Goal: Task Accomplishment & Management: Manage account settings

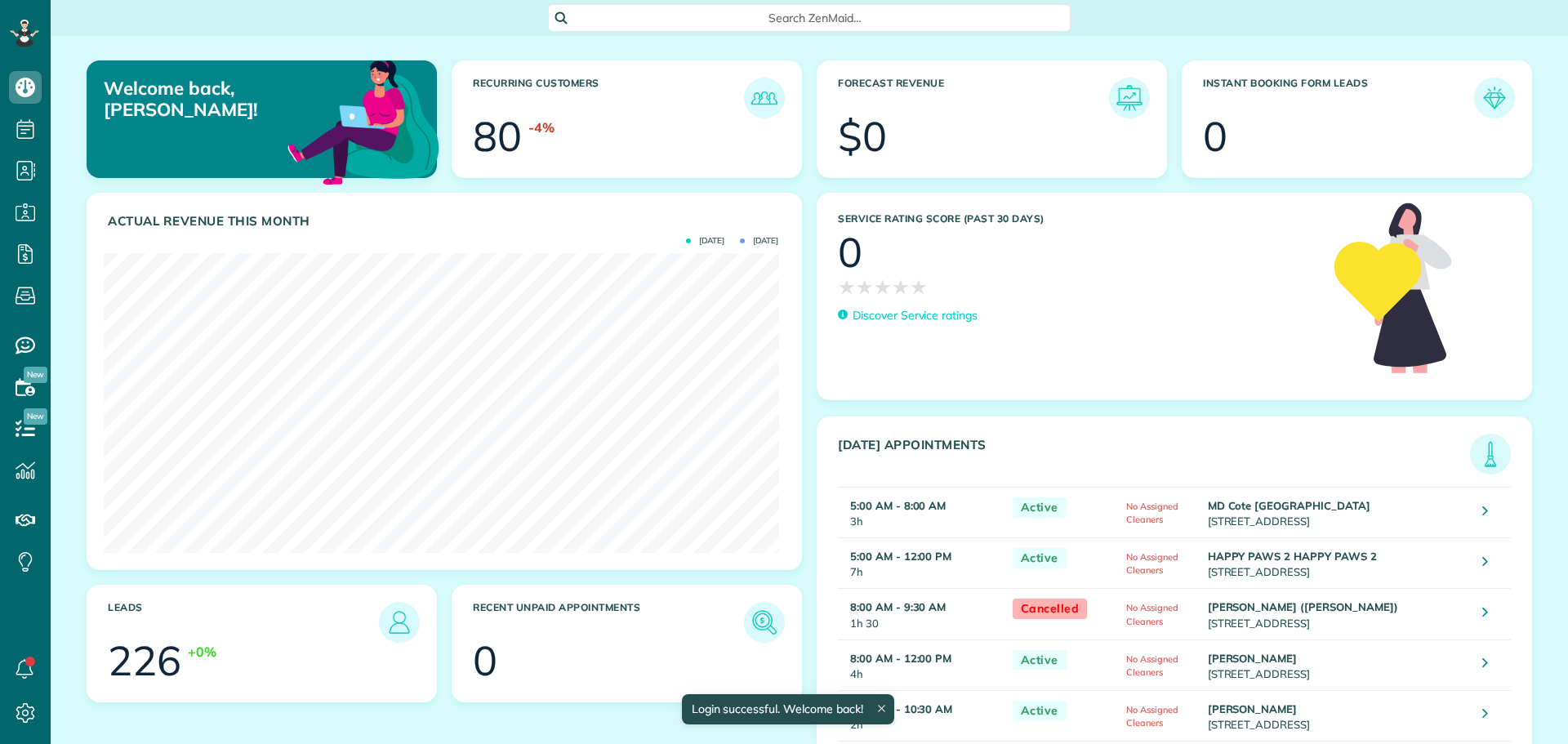
scroll to position [300, 675]
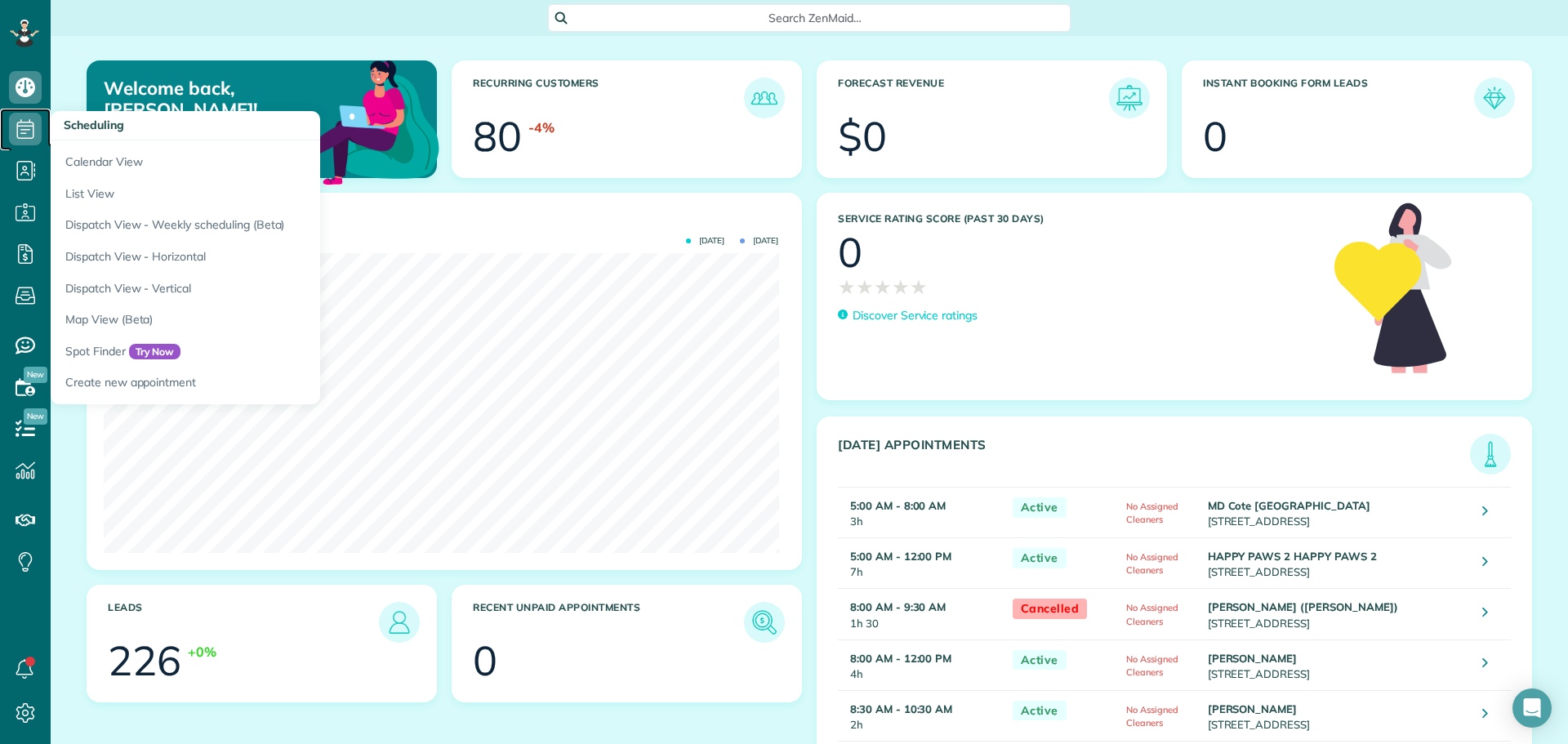
click at [35, 137] on icon at bounding box center [26, 130] width 33 height 33
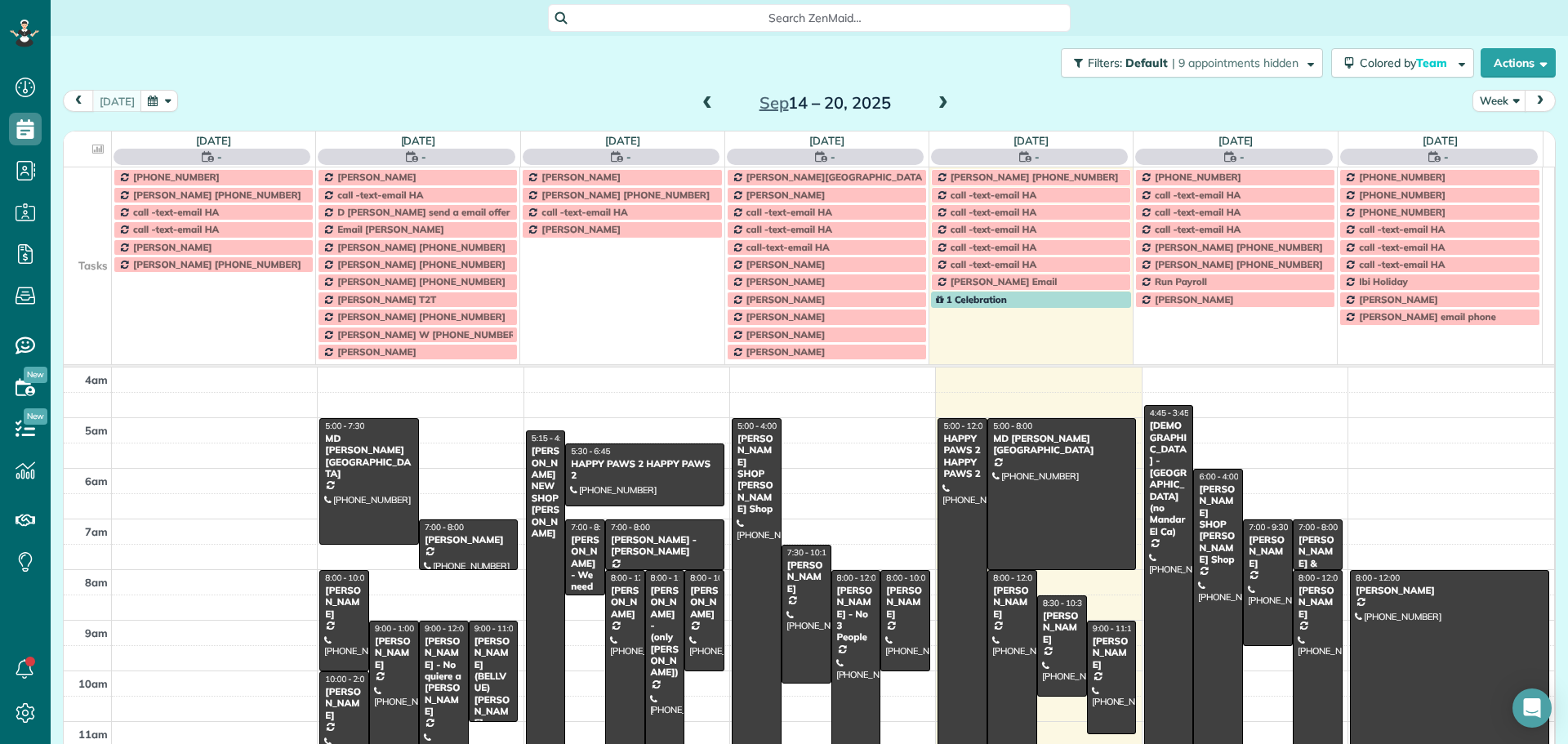
scroll to position [153, 0]
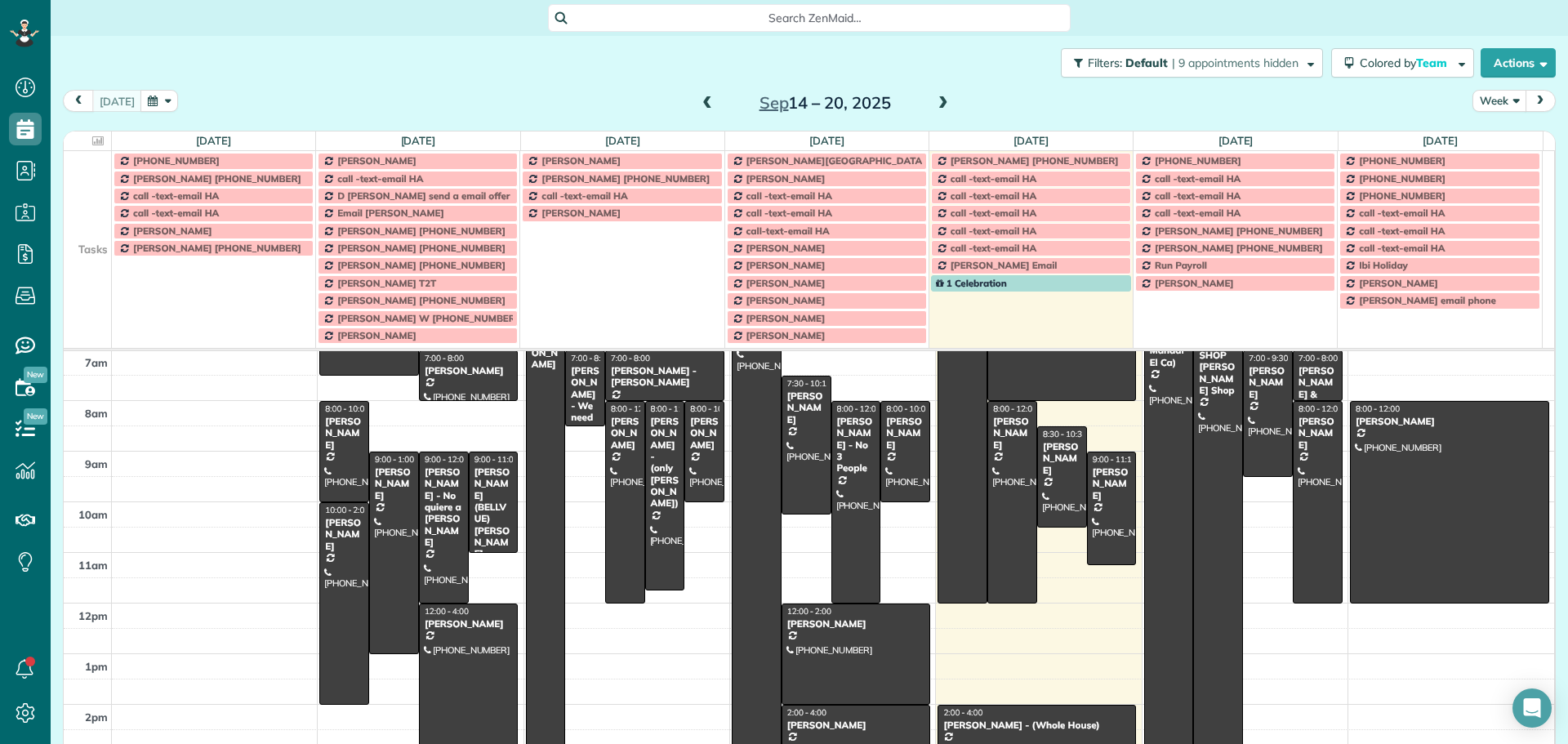
click at [1485, 103] on button "Week" at bounding box center [1499, 101] width 54 height 22
click at [1479, 143] on link "Day" at bounding box center [1538, 139] width 129 height 33
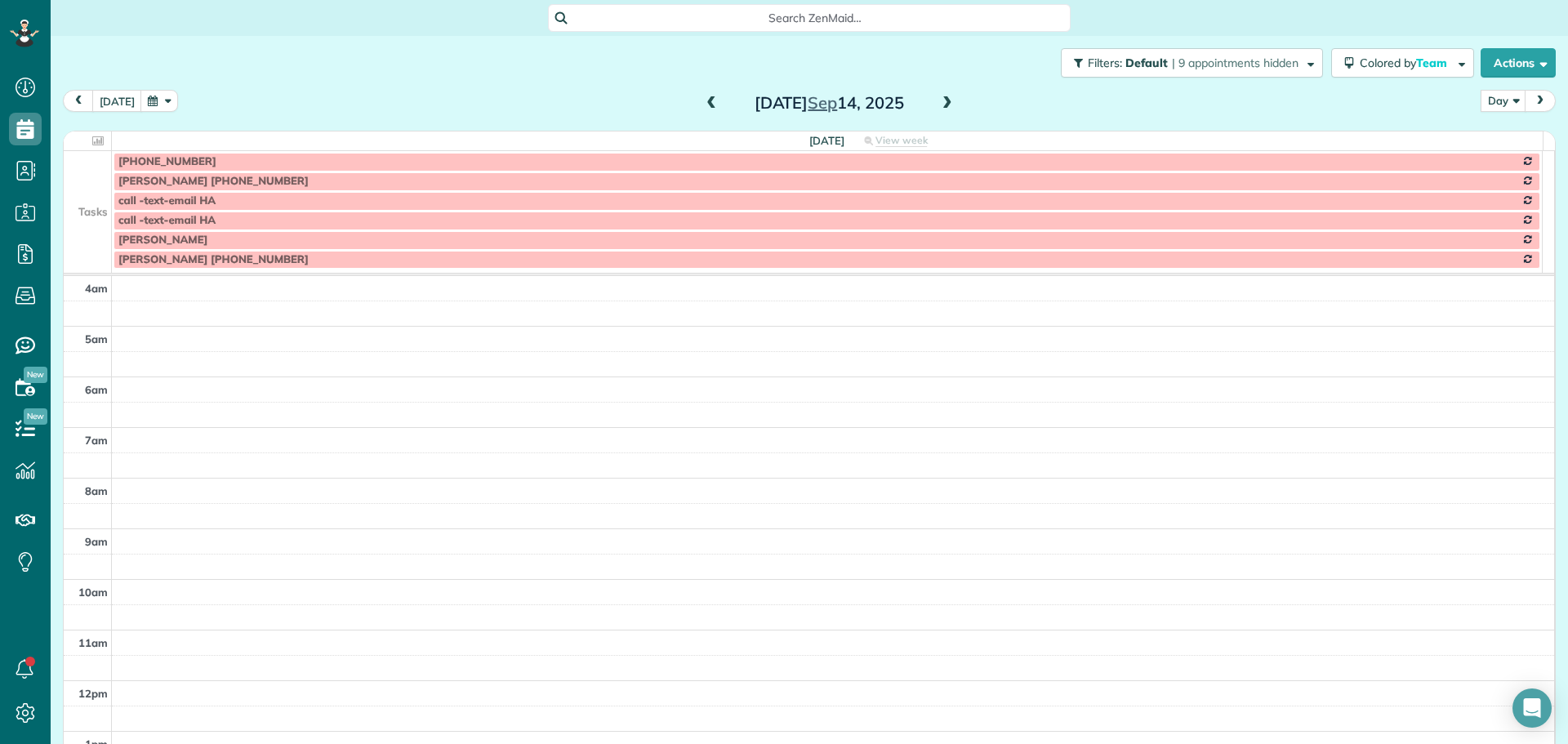
scroll to position [153, 0]
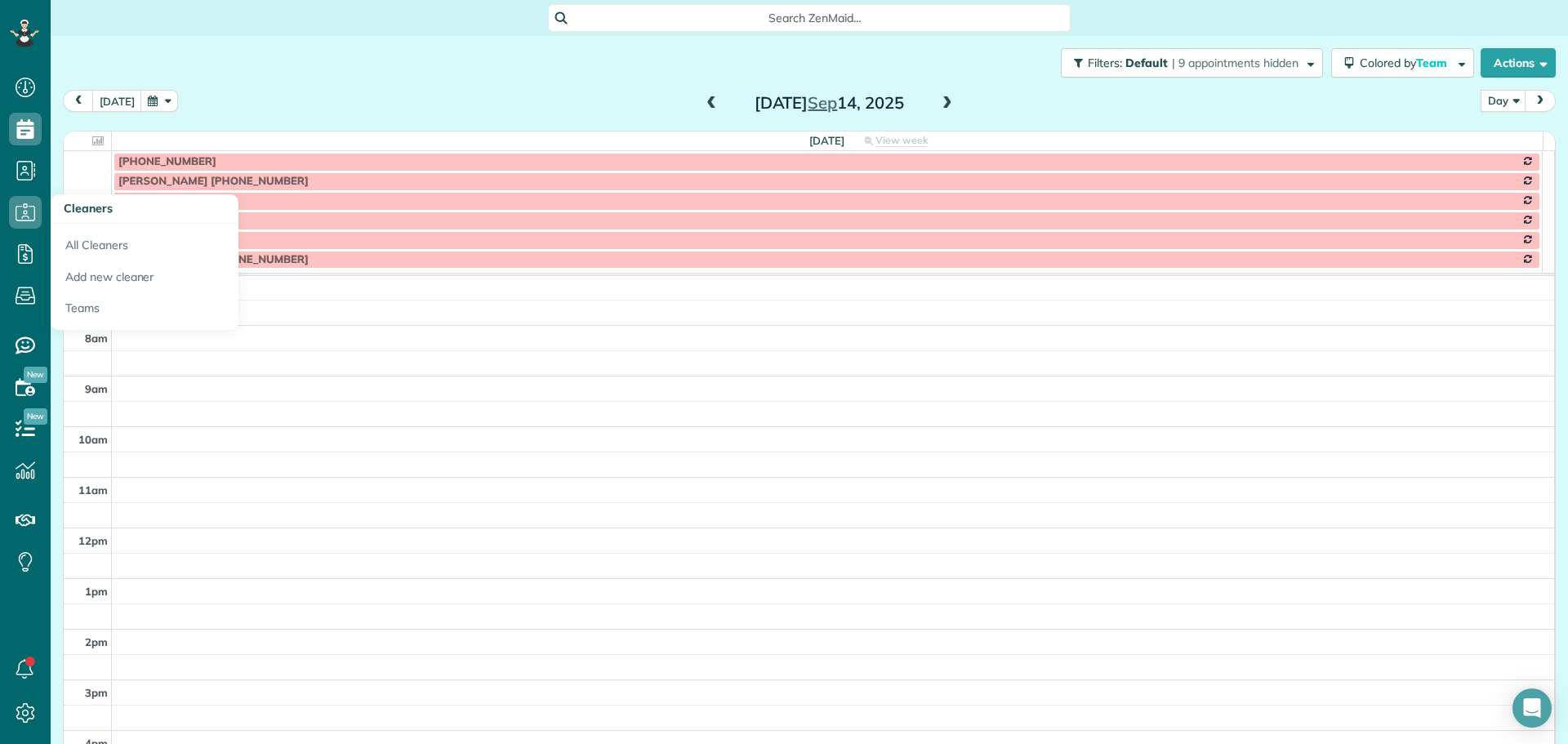
click at [94, 197] on h3 "Cleaners" at bounding box center [144, 209] width 187 height 29
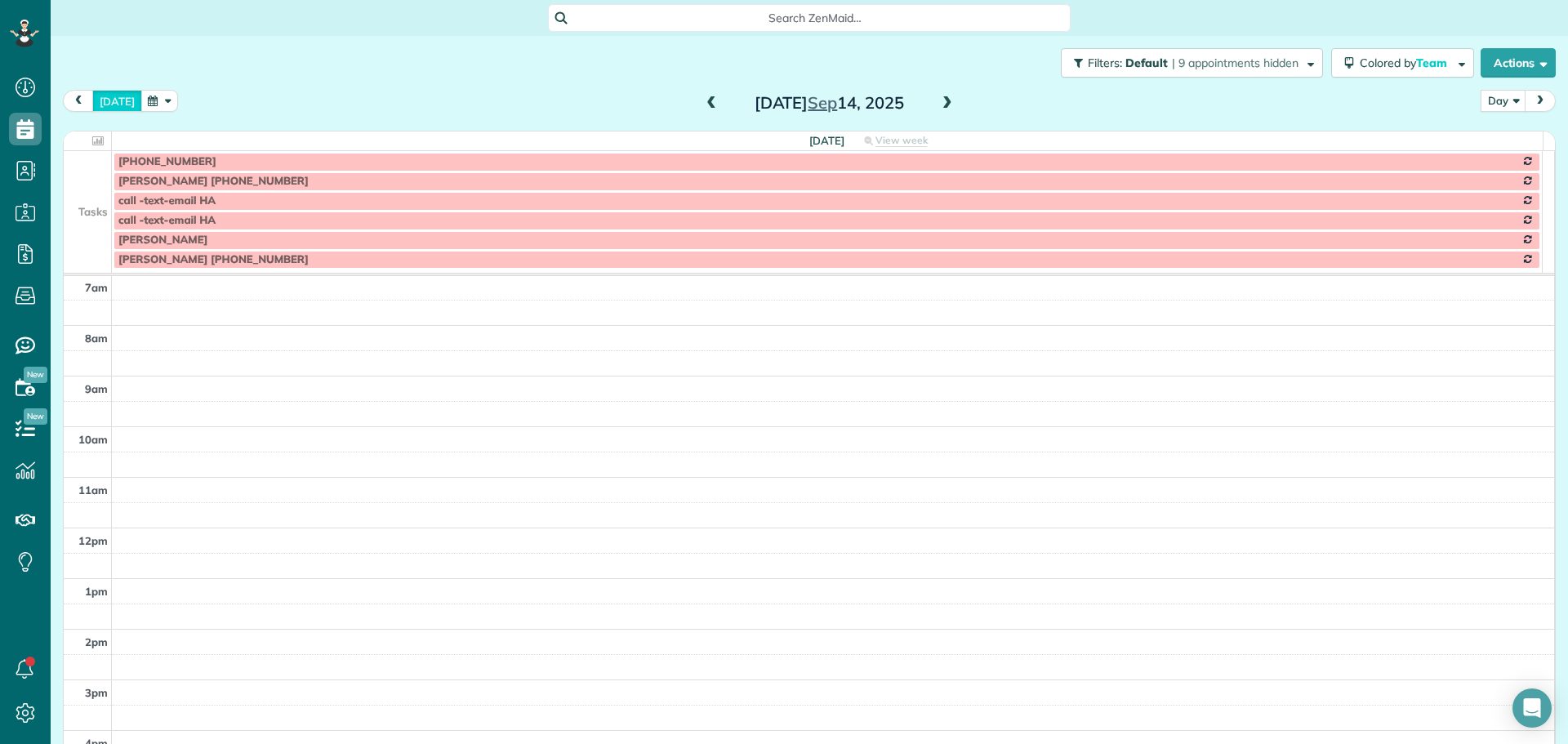
click at [128, 96] on button "today" at bounding box center [117, 101] width 50 height 22
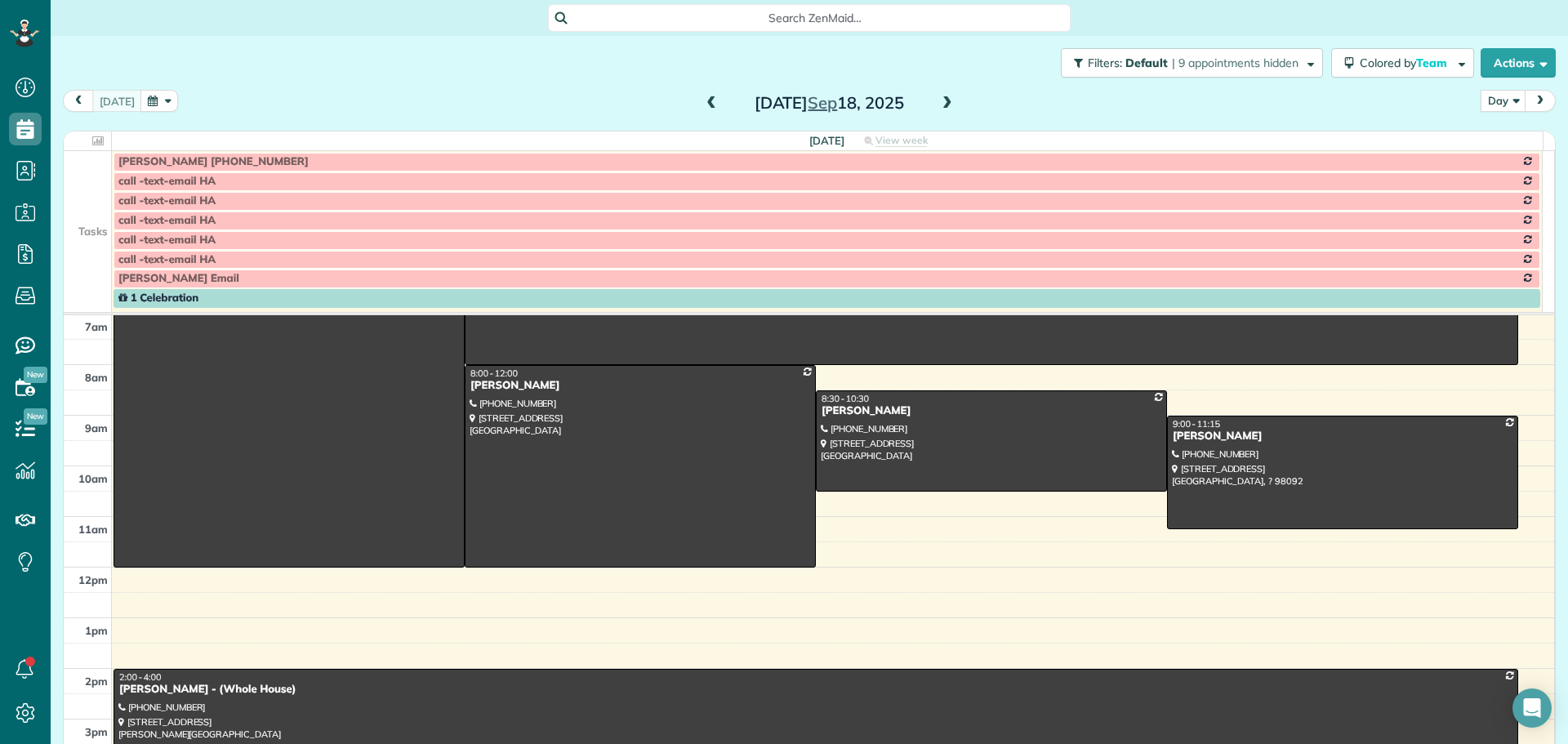
click at [85, 170] on td at bounding box center [87, 161] width 48 height 20
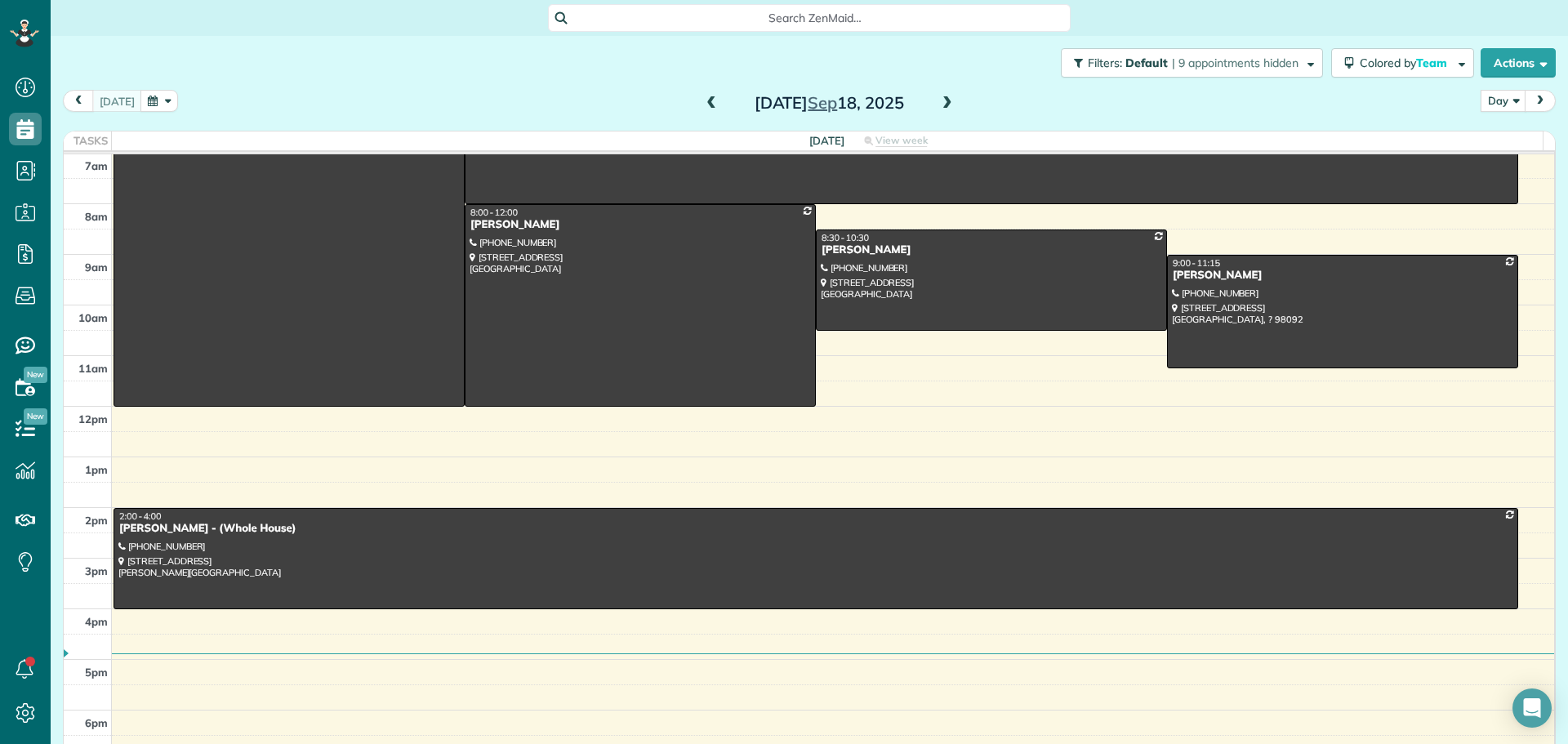
click at [938, 98] on span at bounding box center [948, 104] width 18 height 15
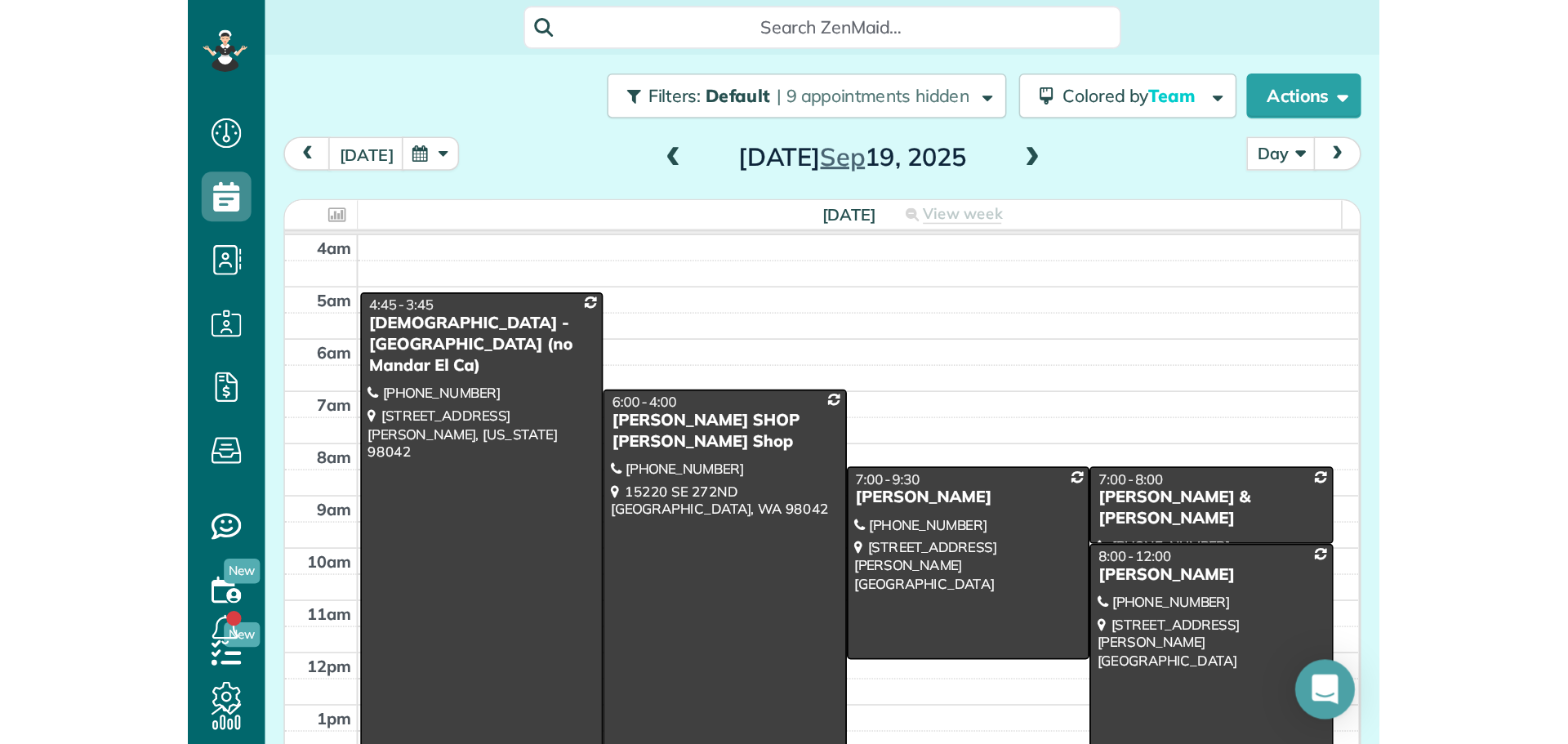
scroll to position [744, 51]
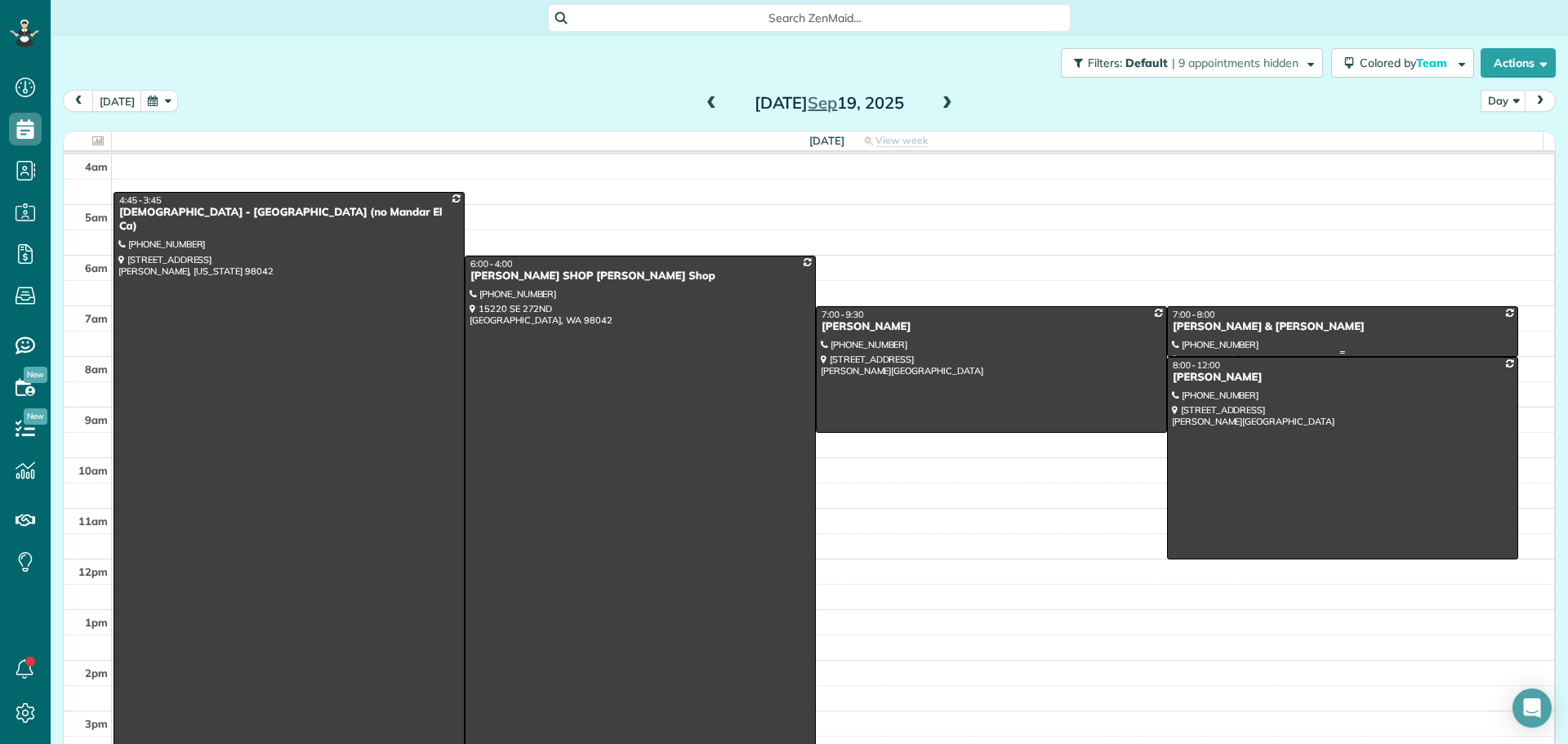
click at [1356, 326] on div "Kathlyn & Ron Dubois" at bounding box center [1342, 326] width 341 height 14
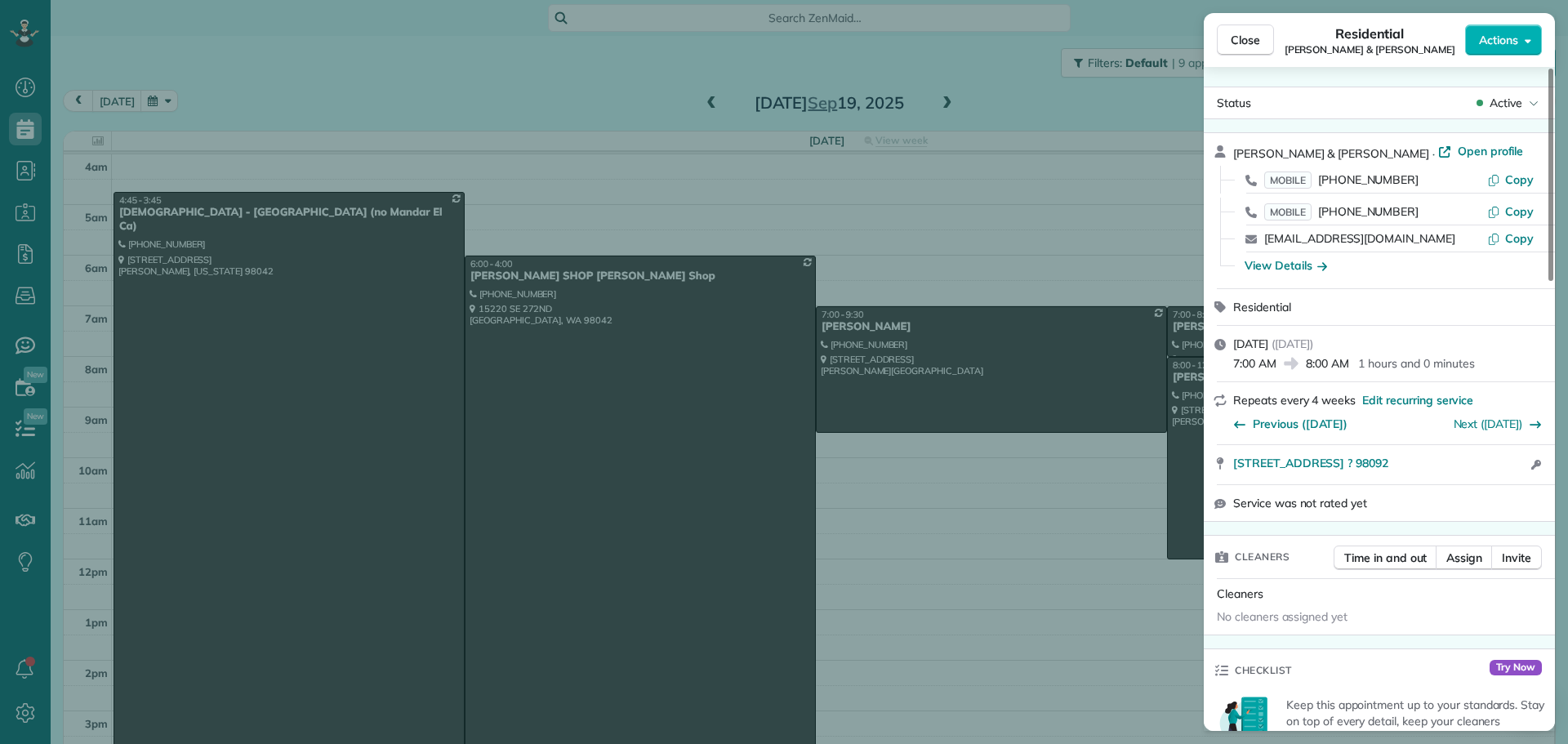
drag, startPoint x: 1433, startPoint y: 52, endPoint x: 1315, endPoint y: 61, distance: 118.3
click at [1315, 60] on div "Close Residential Kathlyn & Ron Dubois Actions" at bounding box center [1379, 40] width 351 height 54
drag, startPoint x: 1226, startPoint y: 469, endPoint x: 1442, endPoint y: 464, distance: 216.1
click at [1442, 464] on div "33410 135th PL SE Auburn ? 98092 Open in maps Open in maps Open access informat…" at bounding box center [1379, 464] width 351 height 40
click at [1274, 267] on div "View Details" at bounding box center [1286, 266] width 83 height 17
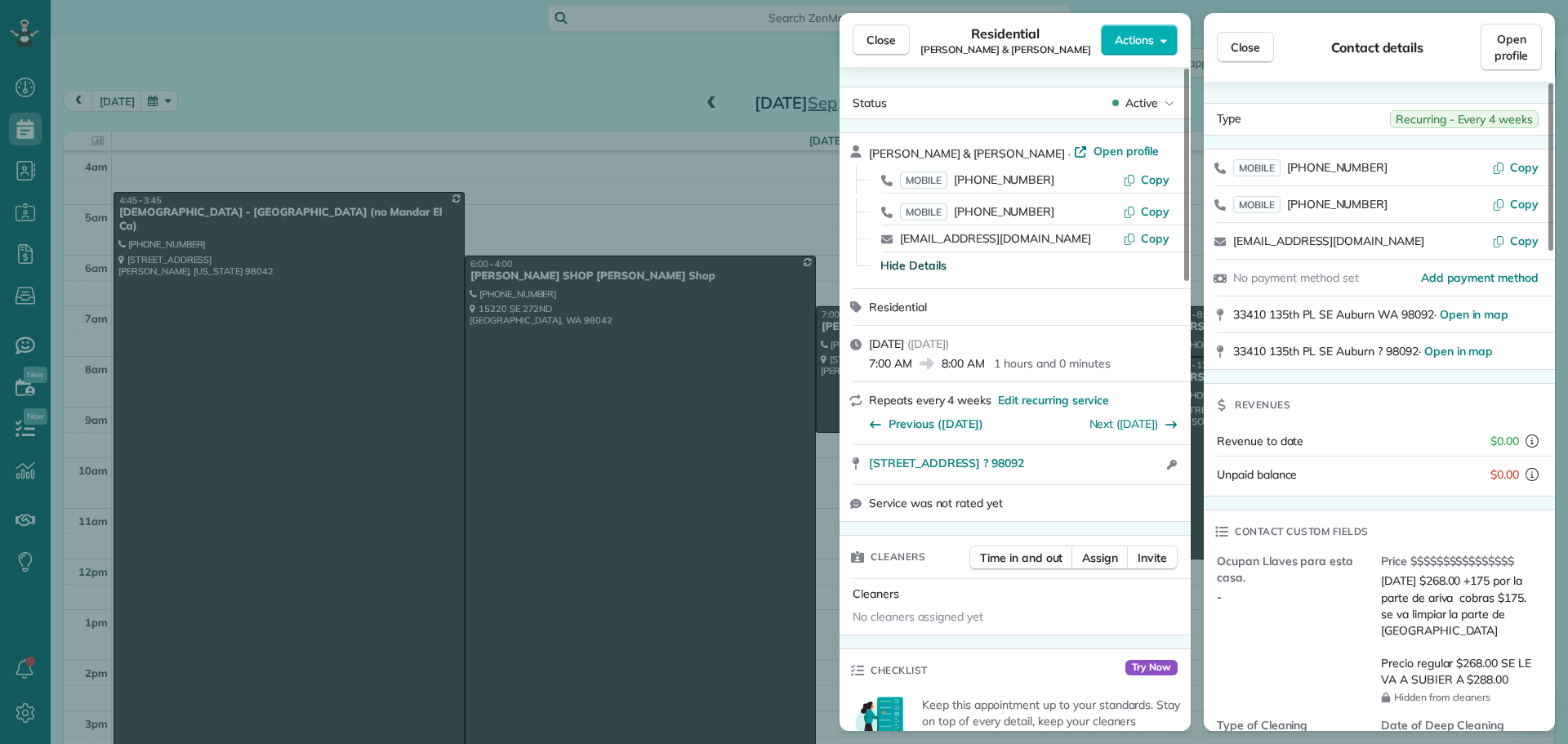
scroll to position [246, 0]
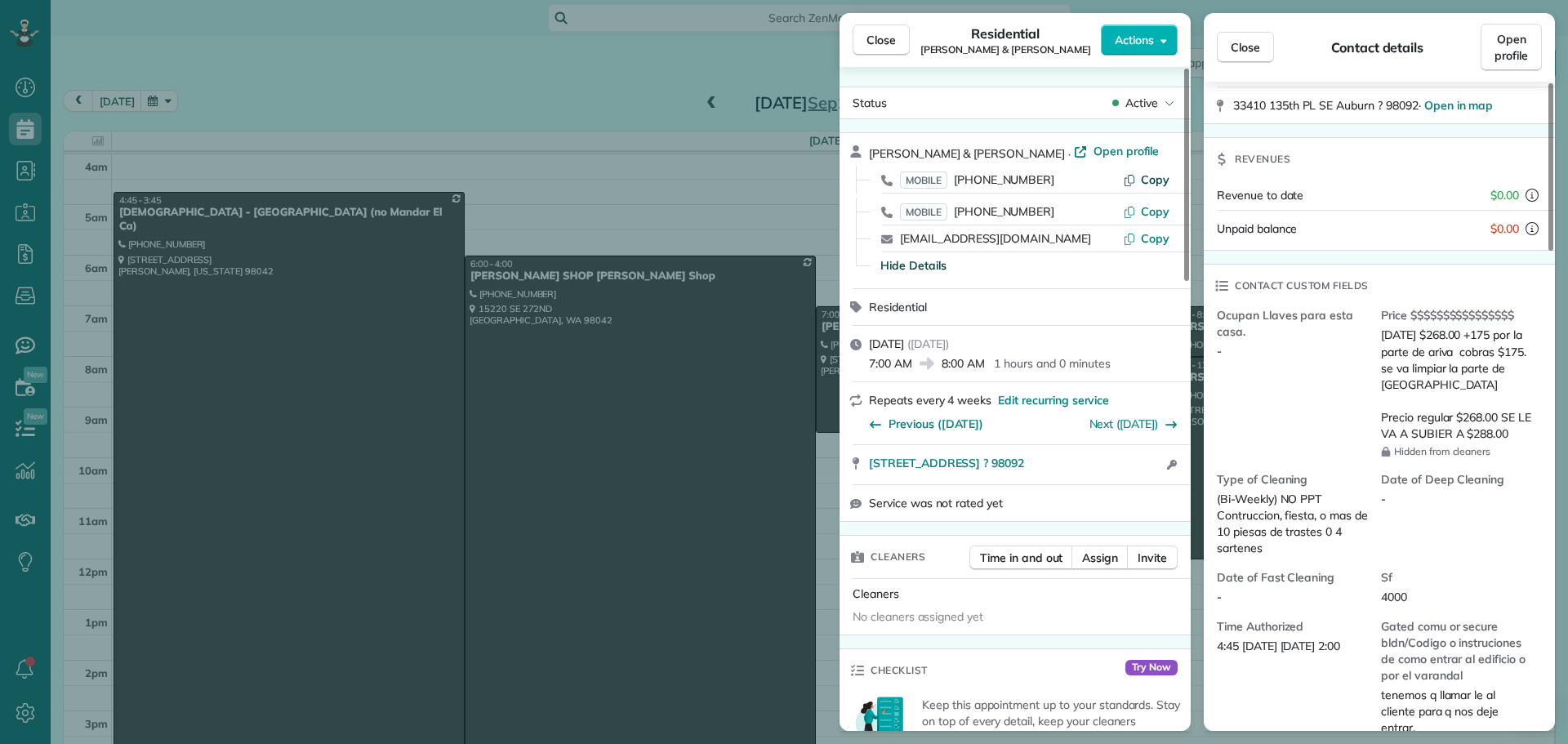
click at [1163, 178] on span "Copy" at bounding box center [1154, 179] width 28 height 15
drag, startPoint x: 899, startPoint y: 42, endPoint x: 917, endPoint y: 113, distance: 73.2
click at [899, 42] on button "Close" at bounding box center [881, 40] width 57 height 31
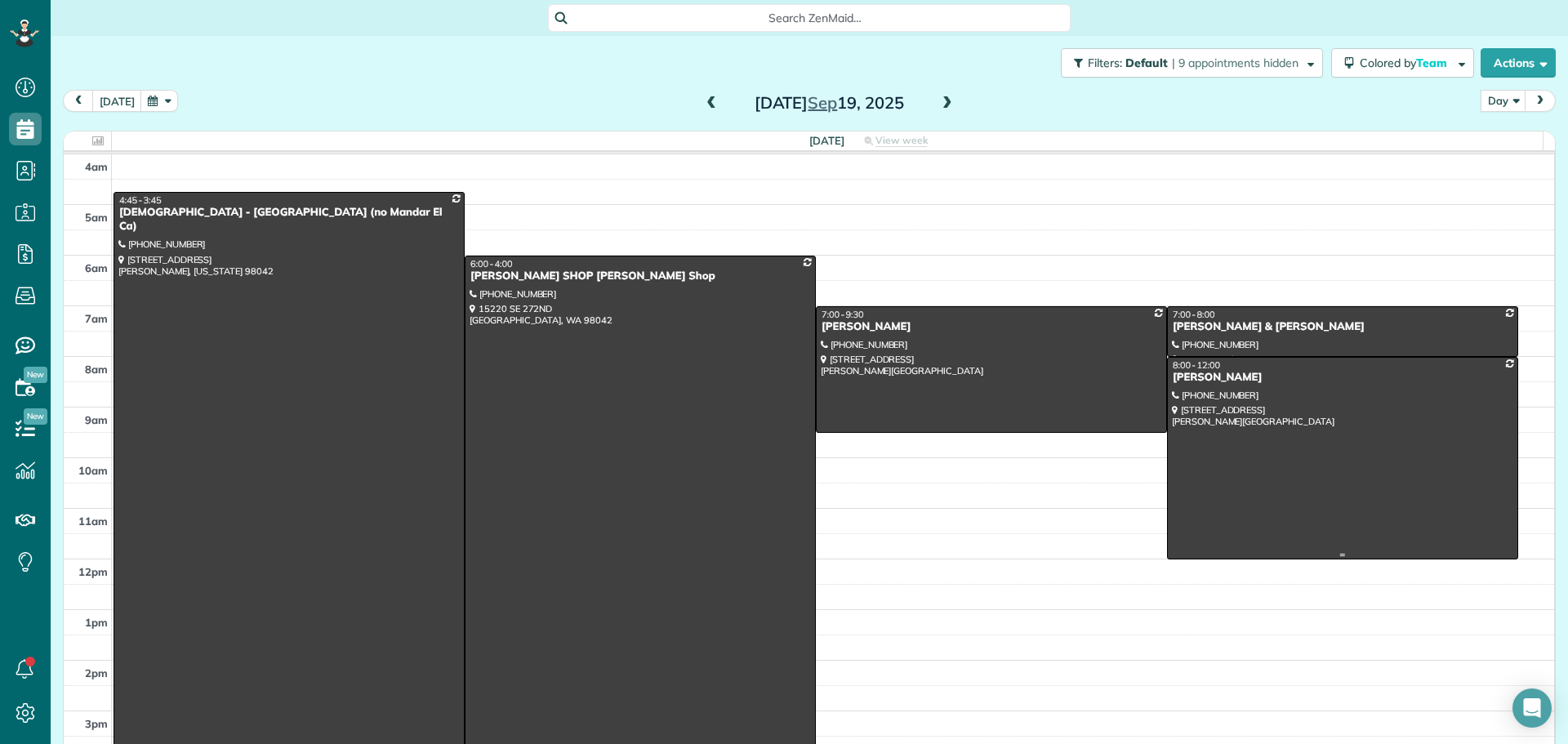
click at [1327, 408] on div at bounding box center [1342, 458] width 349 height 201
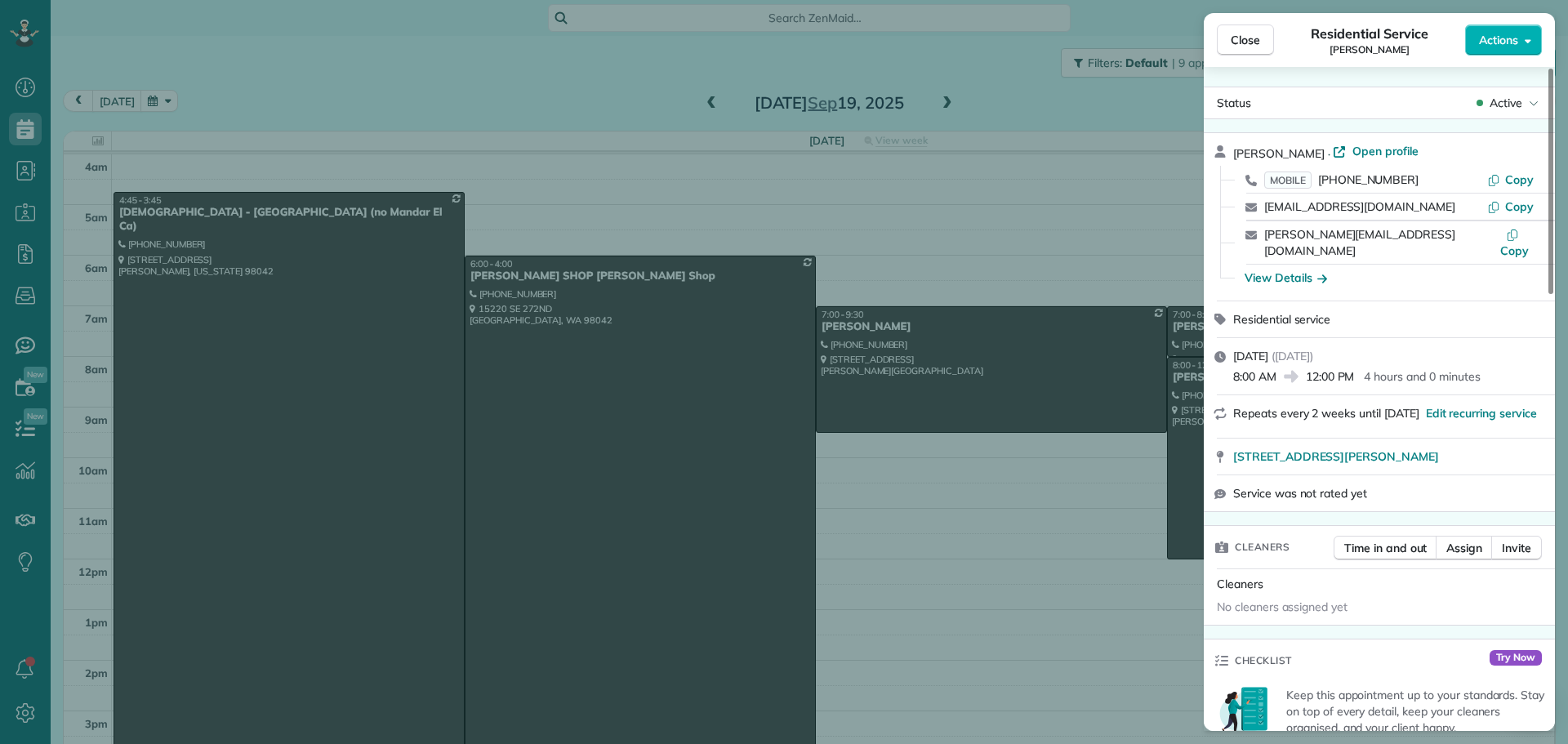
drag, startPoint x: 1414, startPoint y: 51, endPoint x: 1390, endPoint y: 51, distance: 24.0
click at [1390, 51] on div "Residential Service Alison Bellamy" at bounding box center [1369, 40] width 191 height 33
click at [1300, 269] on div "View Details" at bounding box center [1286, 278] width 83 height 17
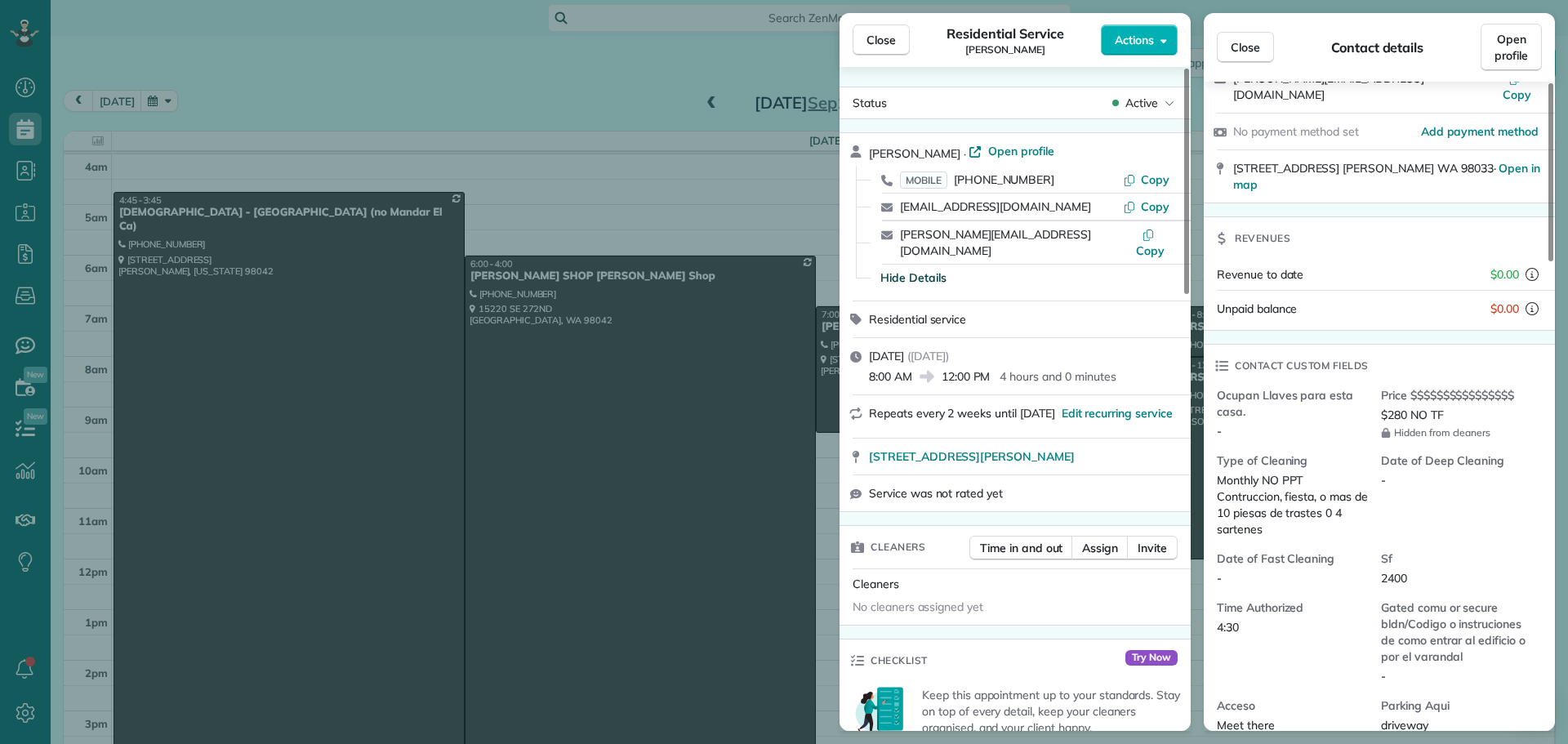
scroll to position [246, 0]
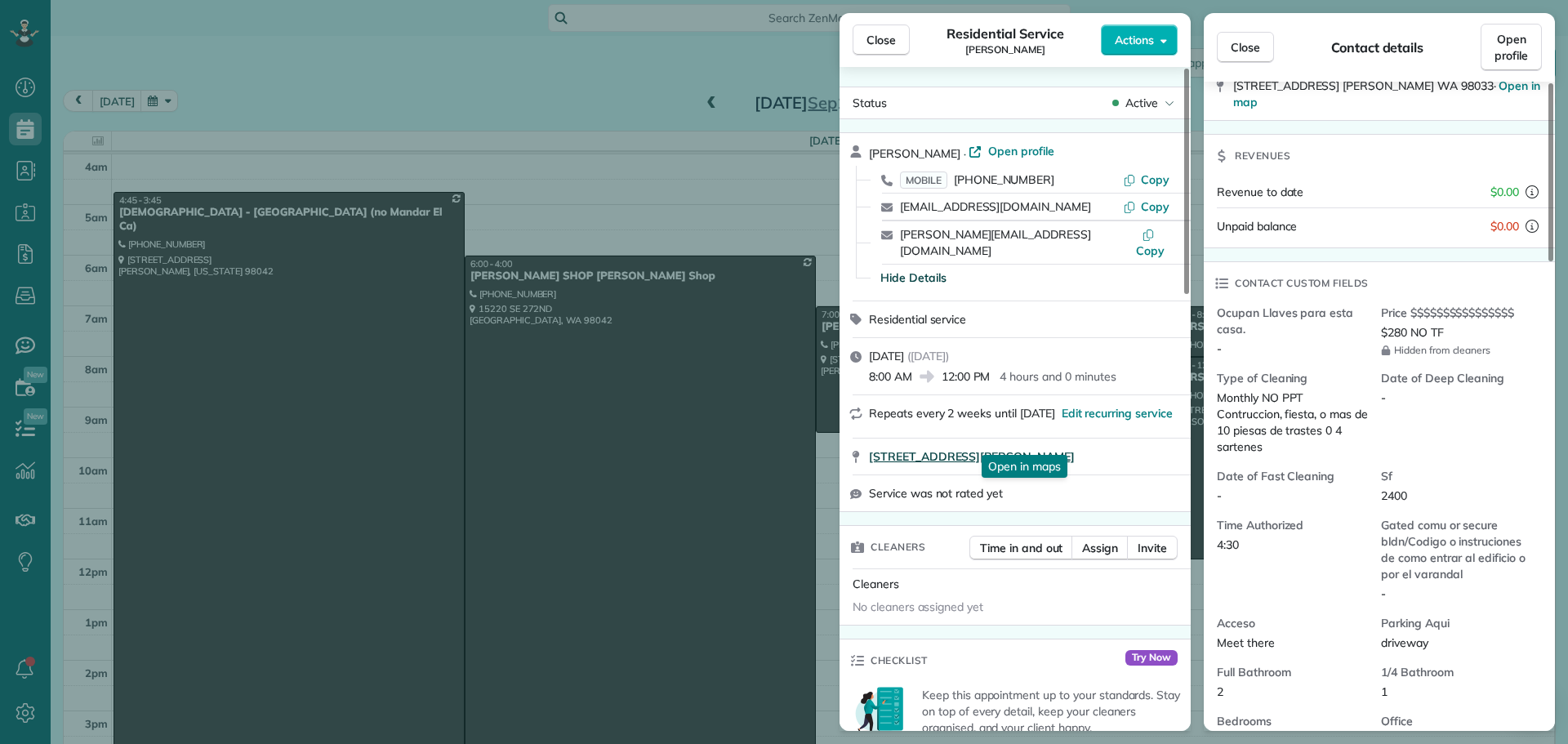
drag, startPoint x: 867, startPoint y: 442, endPoint x: 1059, endPoint y: 445, distance: 192.0
click at [1058, 446] on div "322 19th AVE Kirkland WA 98033 Open in maps Open in maps" at bounding box center [1015, 456] width 351 height 36
click at [1145, 179] on span "Copy" at bounding box center [1154, 179] width 28 height 15
click at [290, 306] on div "Close Residential Service Alison Bellamy Actions Status Active Alison Bellamy ·…" at bounding box center [784, 372] width 1568 height 744
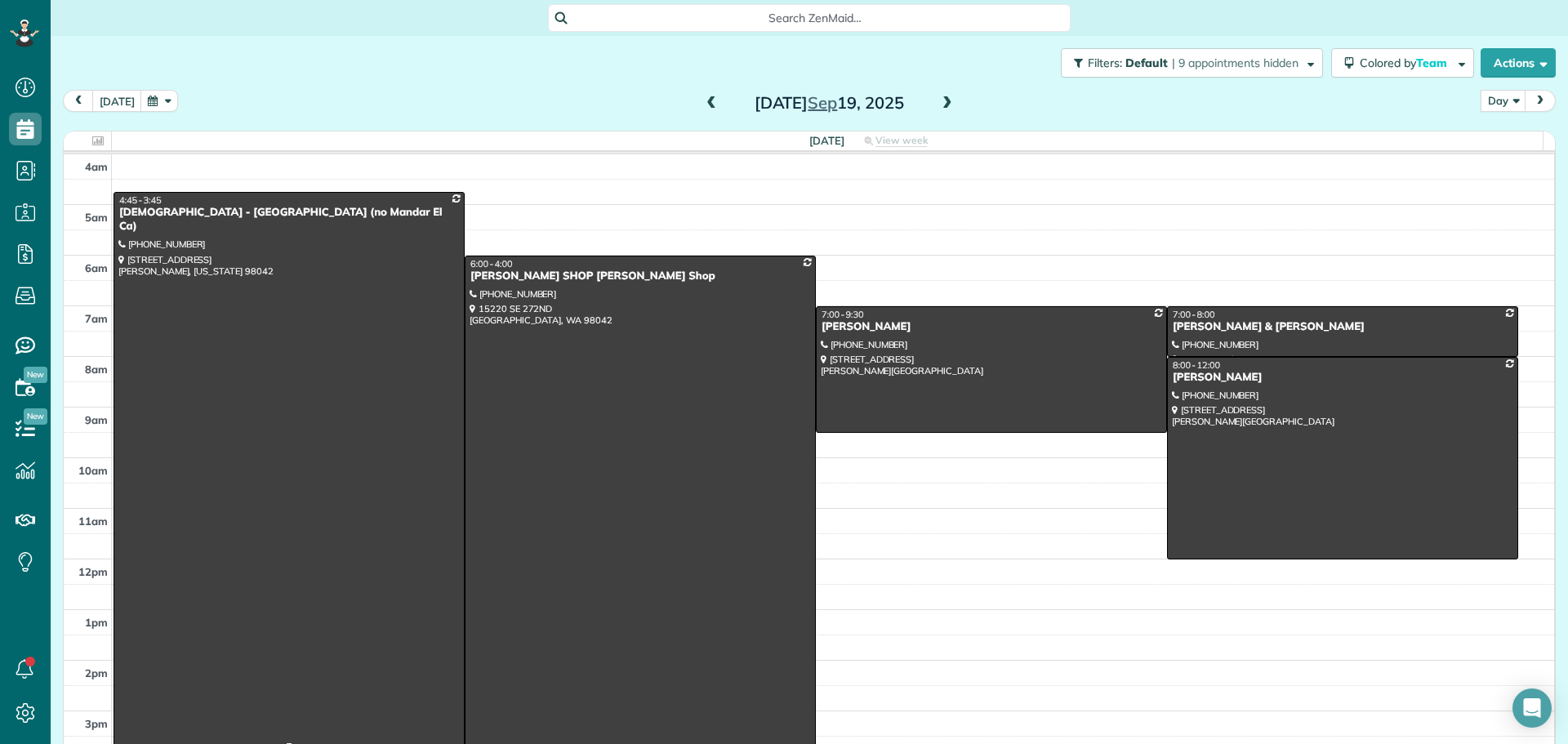
click at [328, 258] on div at bounding box center [289, 471] width 349 height 555
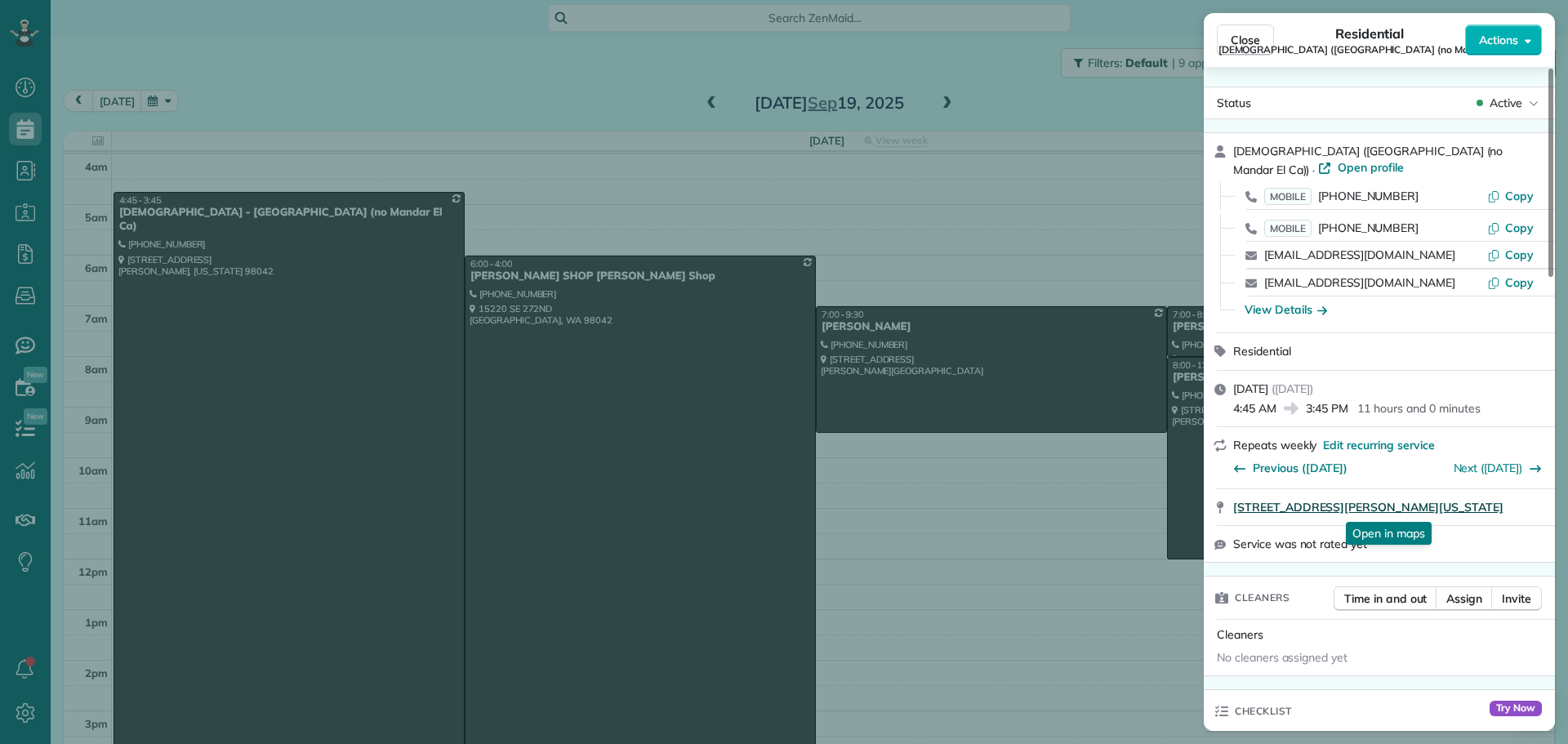
drag, startPoint x: 1231, startPoint y: 512, endPoint x: 1540, endPoint y: 515, distance: 309.0
click at [1540, 515] on div "26223 164th AVE SE Covinton Washington 98042 Open in maps Open in maps" at bounding box center [1379, 507] width 351 height 36
drag, startPoint x: 1514, startPoint y: 197, endPoint x: 1523, endPoint y: 198, distance: 9.1
click at [1514, 197] on span "Copy" at bounding box center [1518, 196] width 28 height 15
